Goal: Information Seeking & Learning: Check status

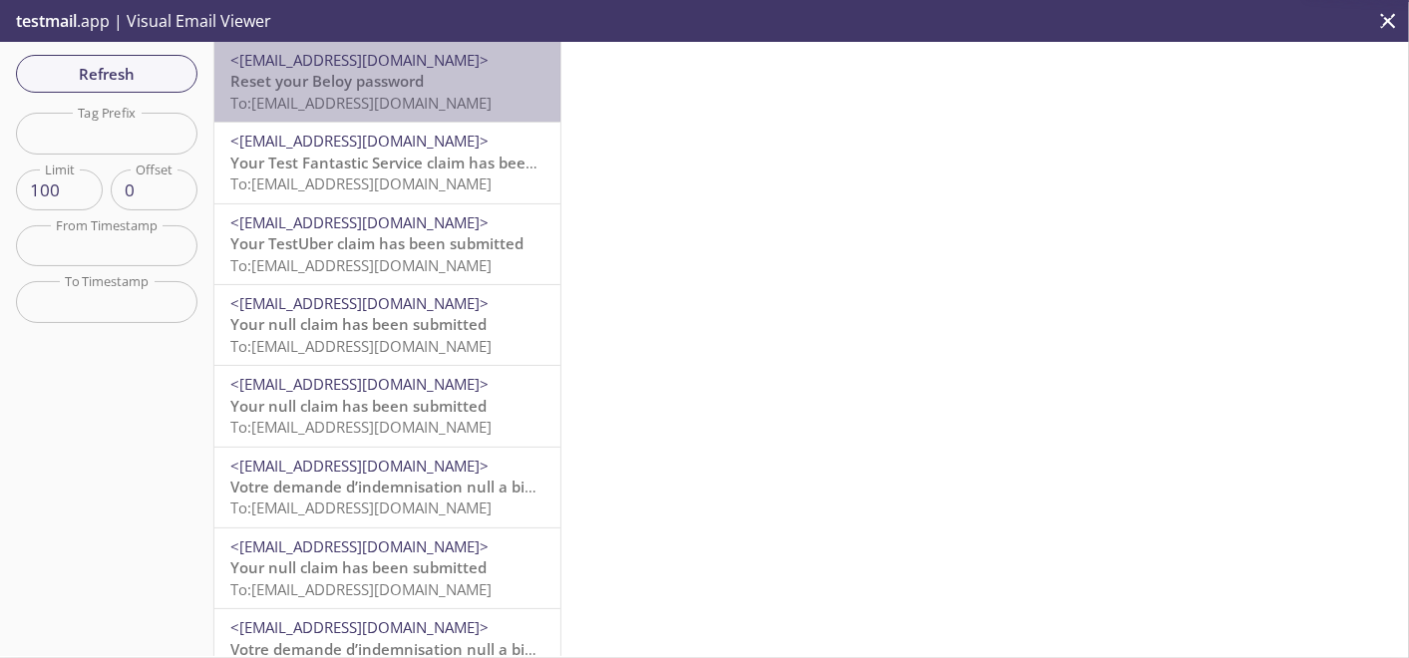
click at [421, 89] on span "Reset your Beloy password" at bounding box center [327, 81] width 194 height 20
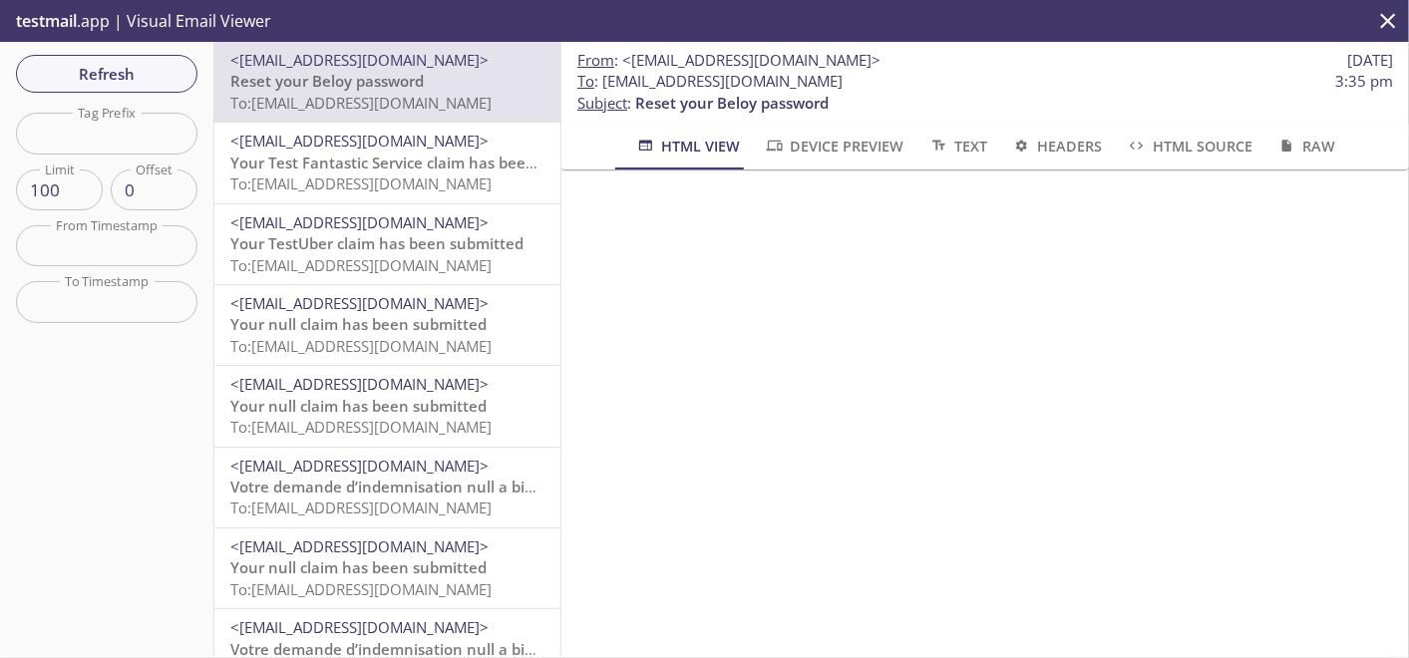
click at [390, 77] on span "Reset your Beloy password" at bounding box center [327, 81] width 194 height 20
click at [418, 95] on span "To: [EMAIL_ADDRESS][DOMAIN_NAME]" at bounding box center [360, 103] width 261 height 20
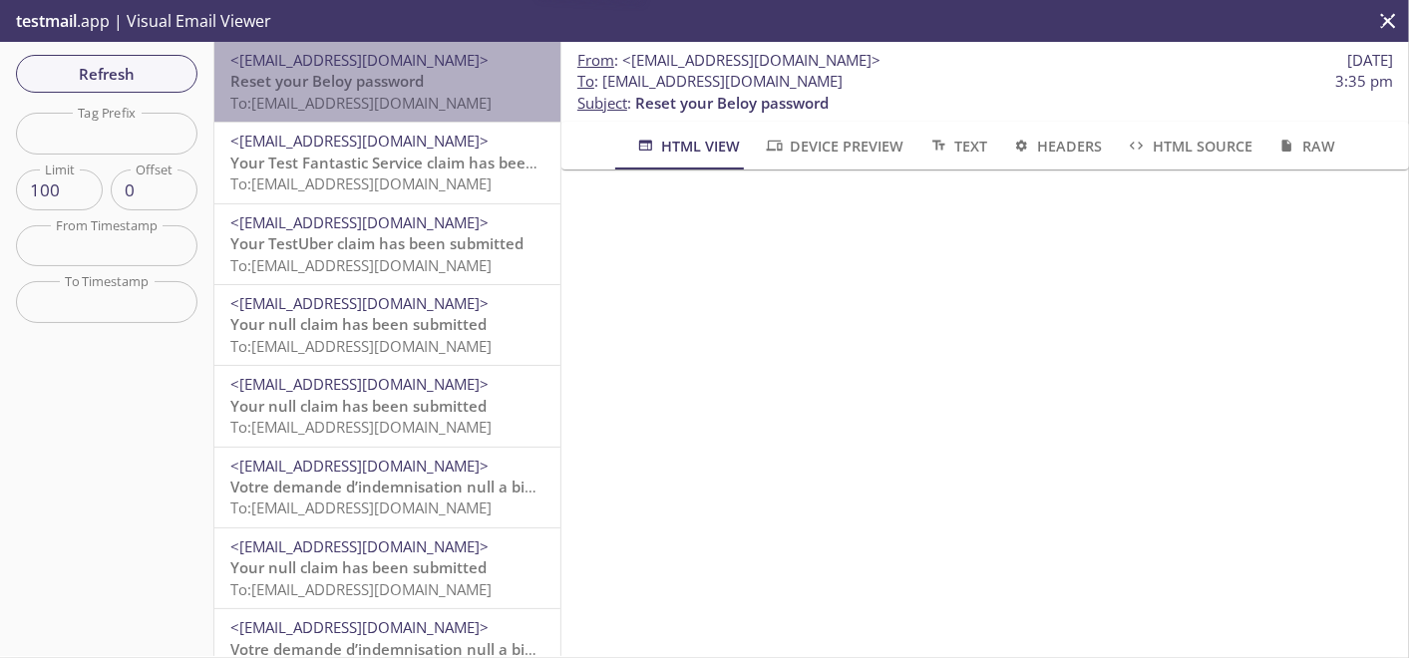
click at [418, 95] on span "To: [EMAIL_ADDRESS][DOMAIN_NAME]" at bounding box center [360, 103] width 261 height 20
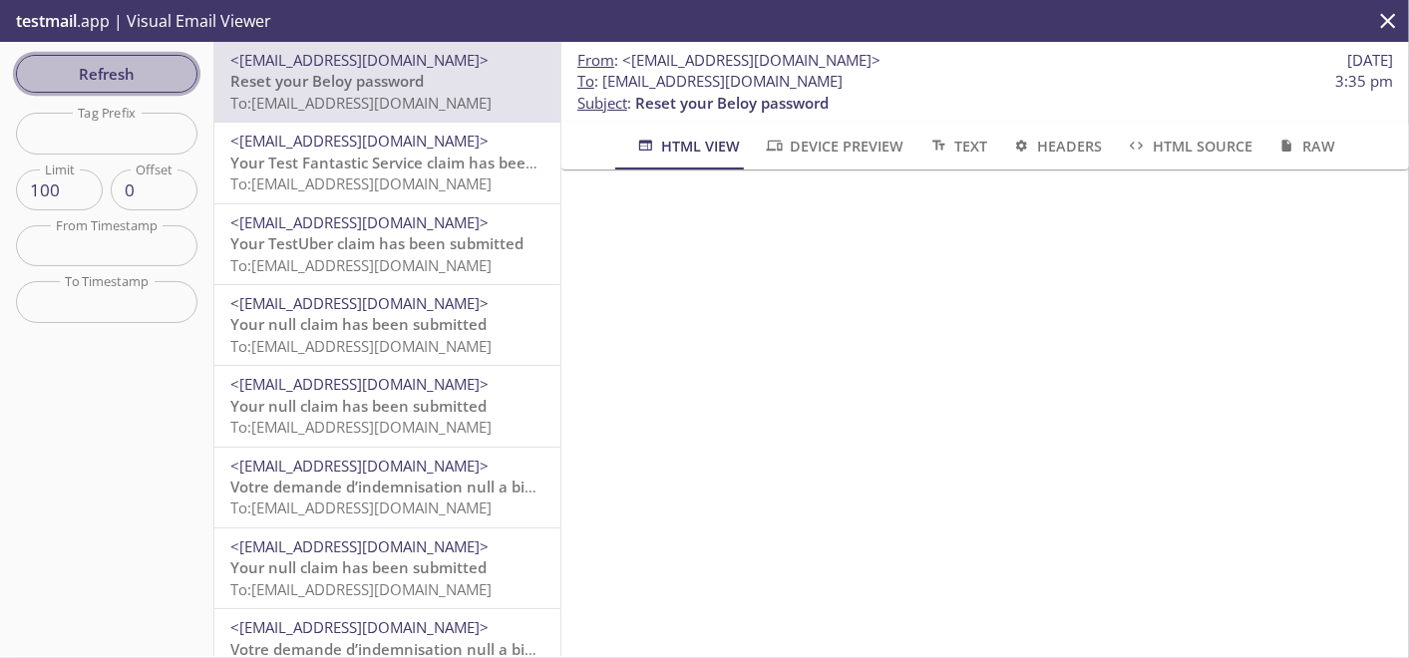
click at [128, 71] on span "Refresh" at bounding box center [107, 74] width 150 height 26
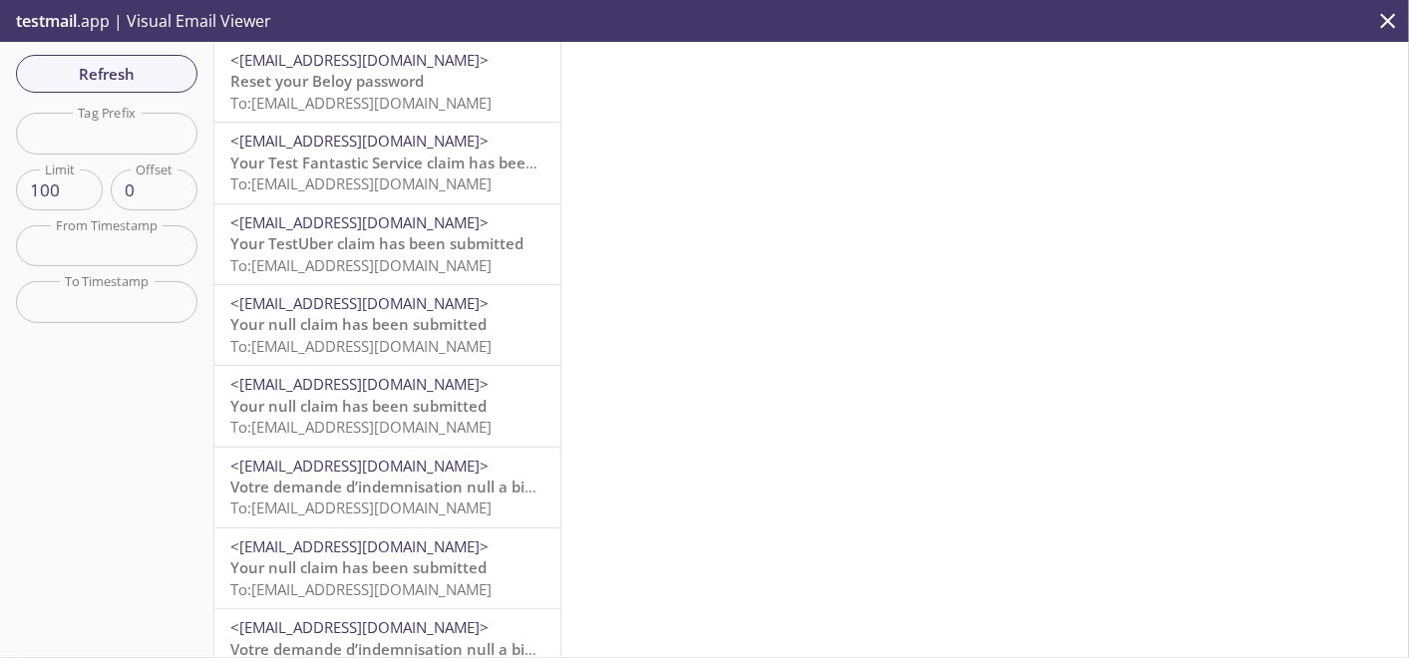
click at [368, 91] on span "Reset your Beloy password" at bounding box center [327, 81] width 194 height 20
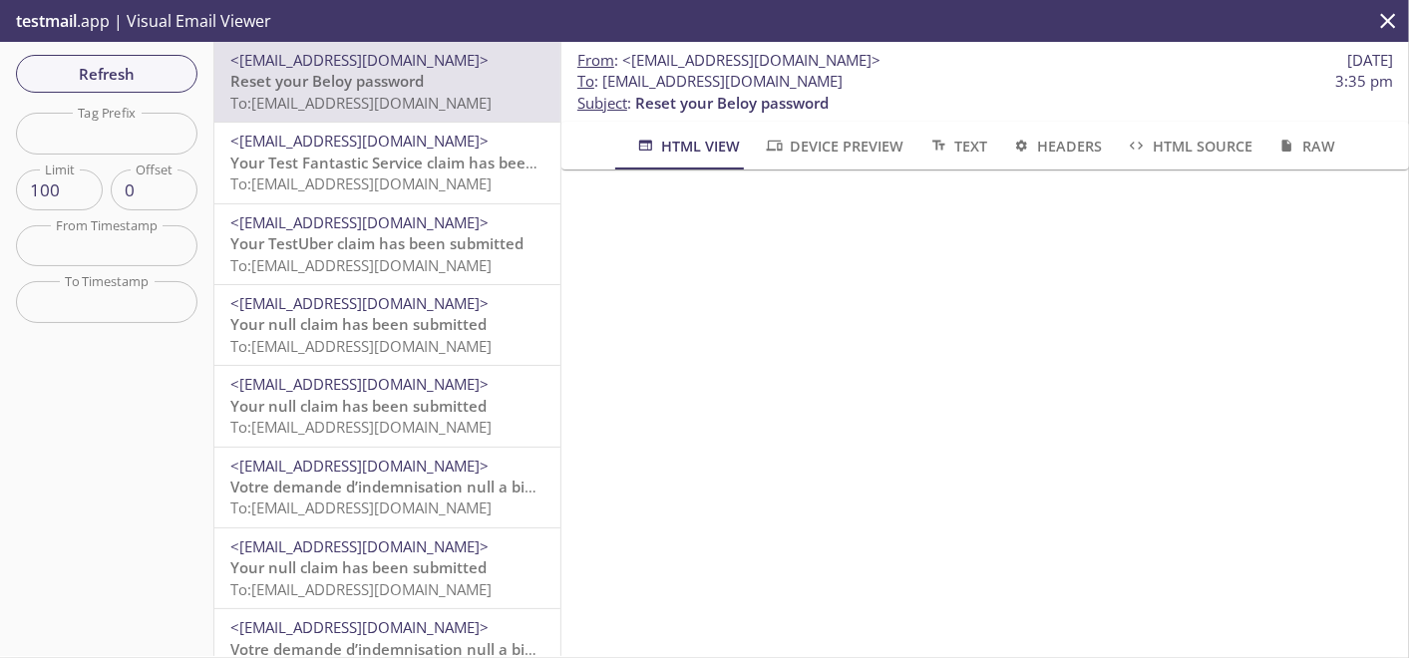
click at [78, 51] on div "Refresh Filters Tag Prefix Tag Prefix Limit 100 Limit Offset 0 Offset From Time…" at bounding box center [107, 349] width 214 height 614
click at [80, 72] on span "Refresh" at bounding box center [107, 74] width 150 height 26
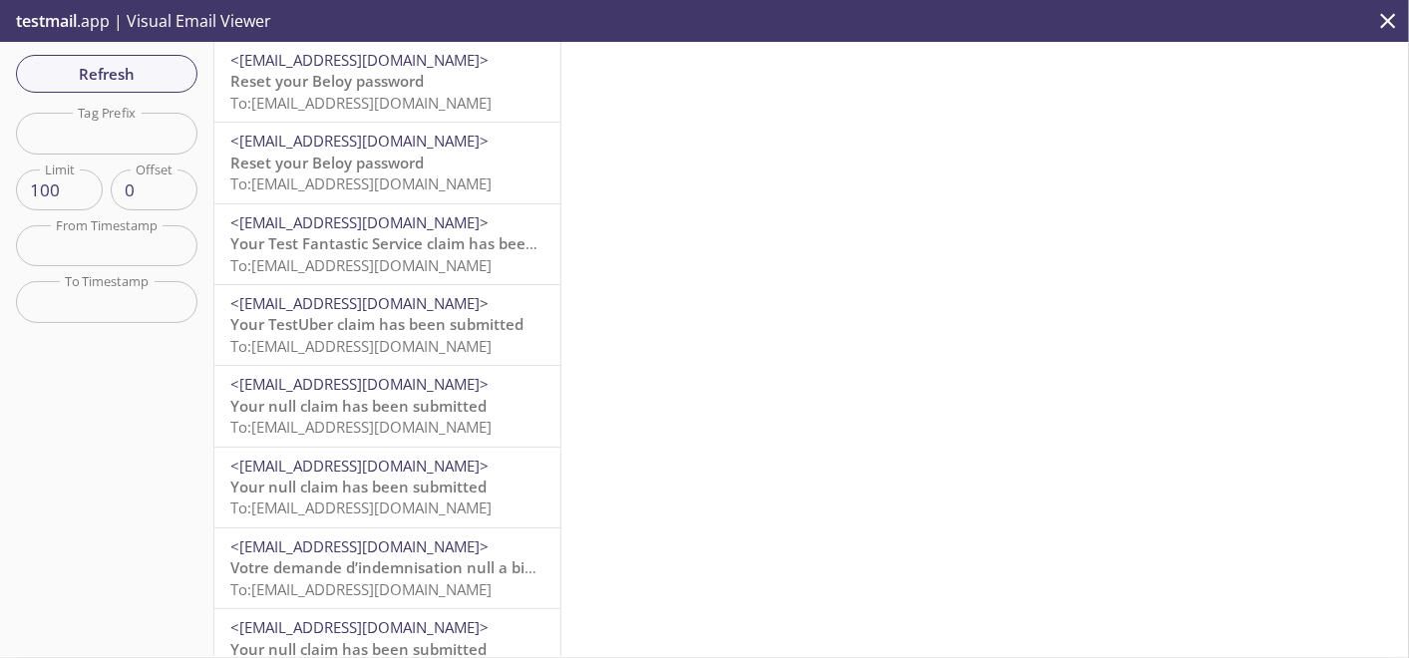
drag, startPoint x: 442, startPoint y: 97, endPoint x: 553, endPoint y: 114, distance: 112.0
click at [442, 96] on span "To: [EMAIL_ADDRESS][DOMAIN_NAME]" at bounding box center [360, 103] width 261 height 20
